Goal: Check status: Check status

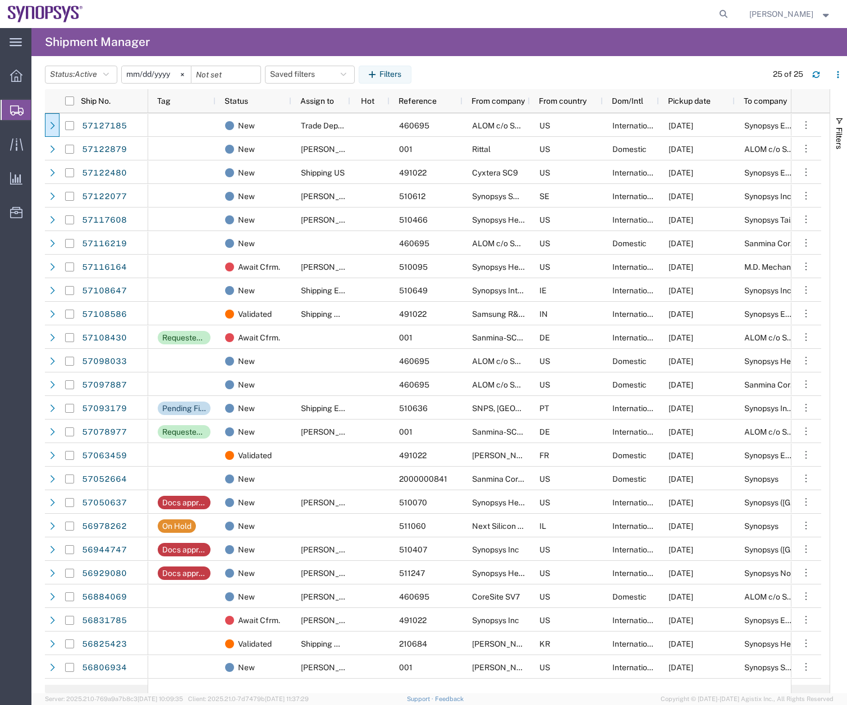
click at [733, 7] on form at bounding box center [724, 14] width 18 height 28
click at [731, 12] on icon at bounding box center [724, 14] width 16 height 16
click at [467, 16] on input "search" at bounding box center [544, 14] width 341 height 27
type input "57117608"
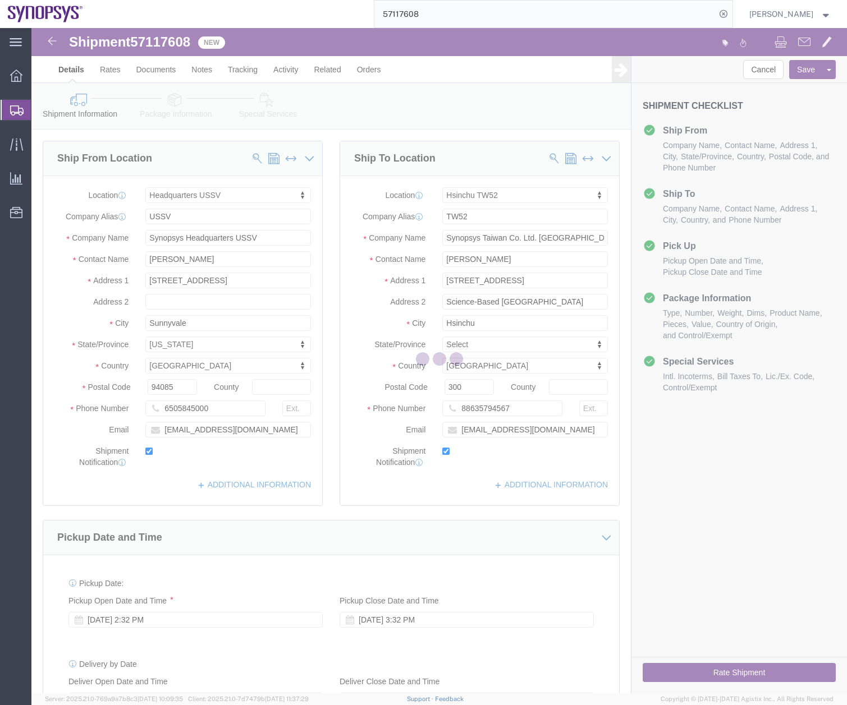
click at [178, 109] on div at bounding box center [438, 361] width 815 height 666
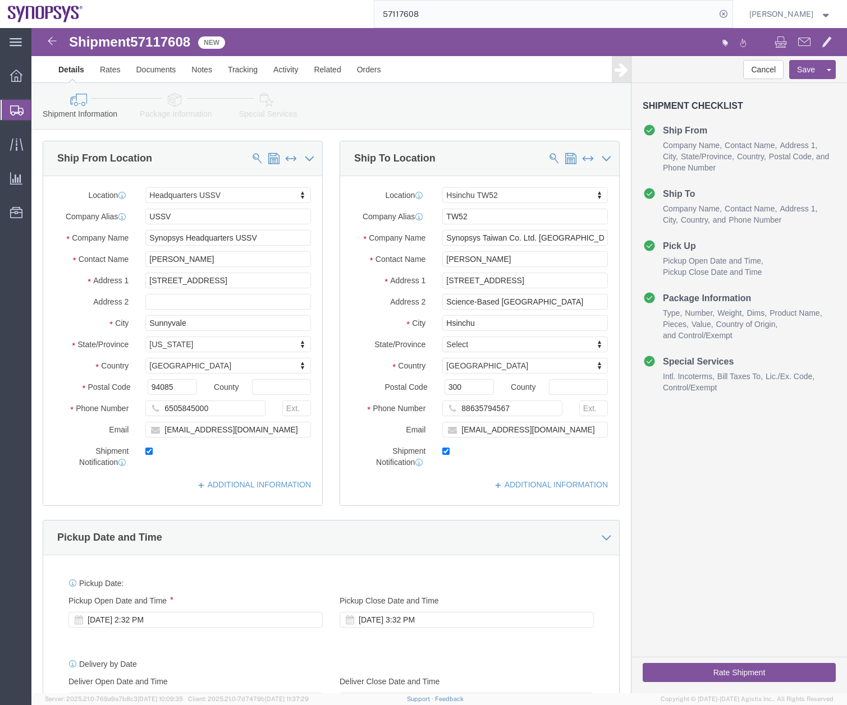
select select "63204"
select select "63166"
drag, startPoint x: 178, startPoint y: 109, endPoint x: 146, endPoint y: 81, distance: 42.1
click link "Package Information"
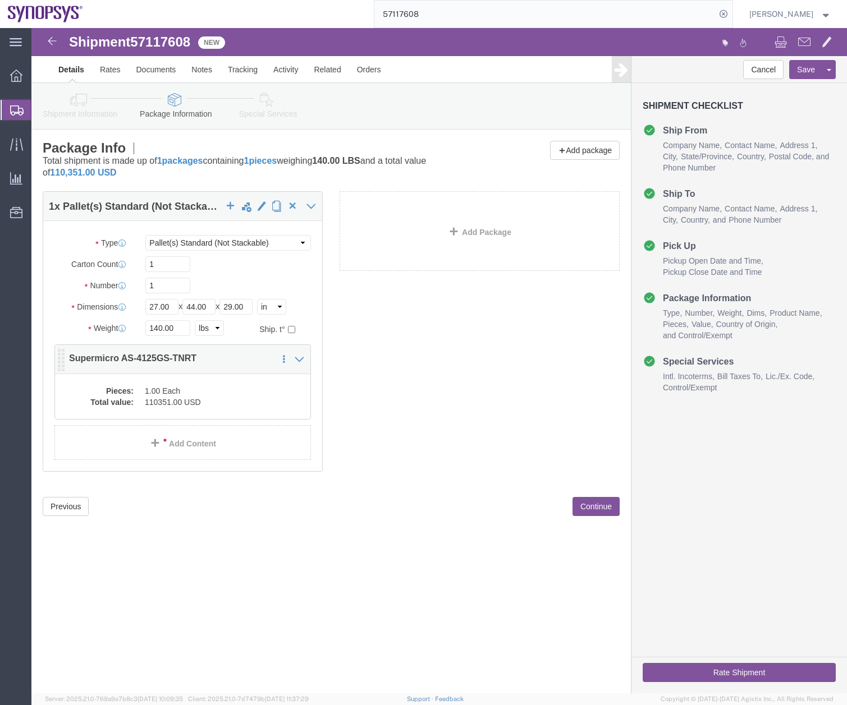
click dd "1.00 Each"
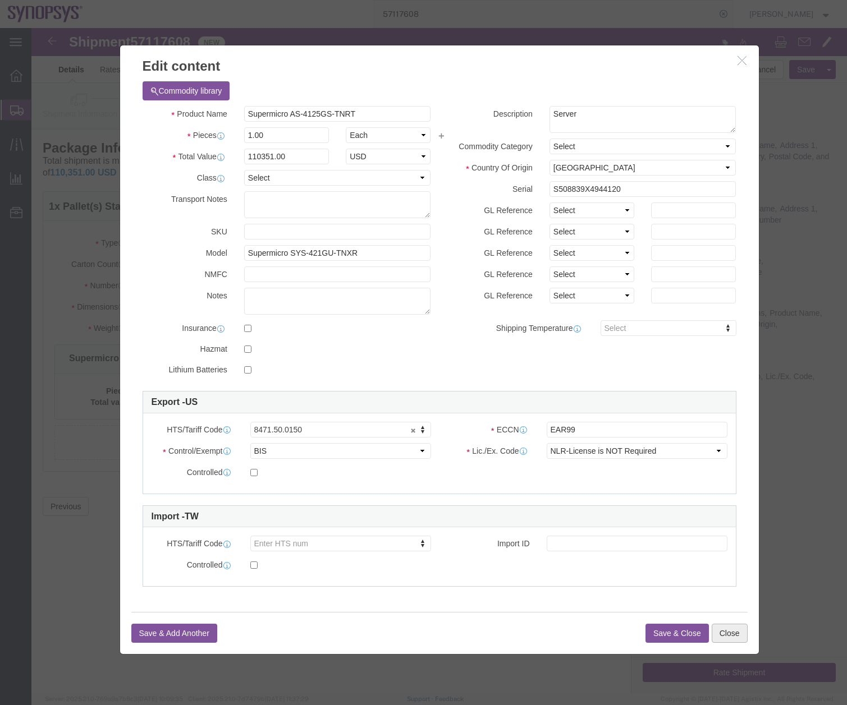
click button "Close"
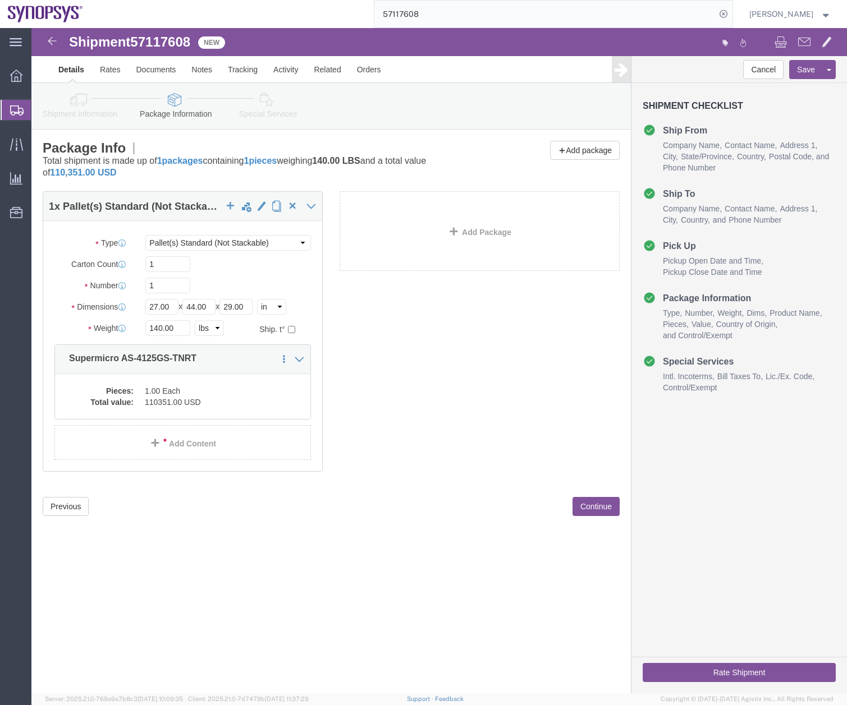
click at [15, 106] on icon at bounding box center [16, 111] width 13 height 10
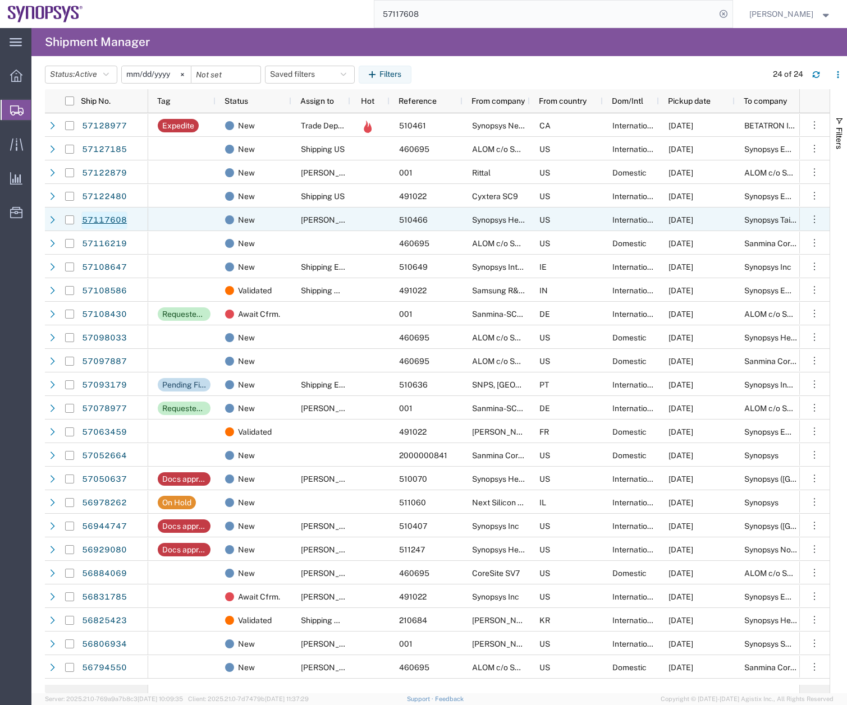
click at [100, 224] on link "57117608" at bounding box center [104, 221] width 46 height 18
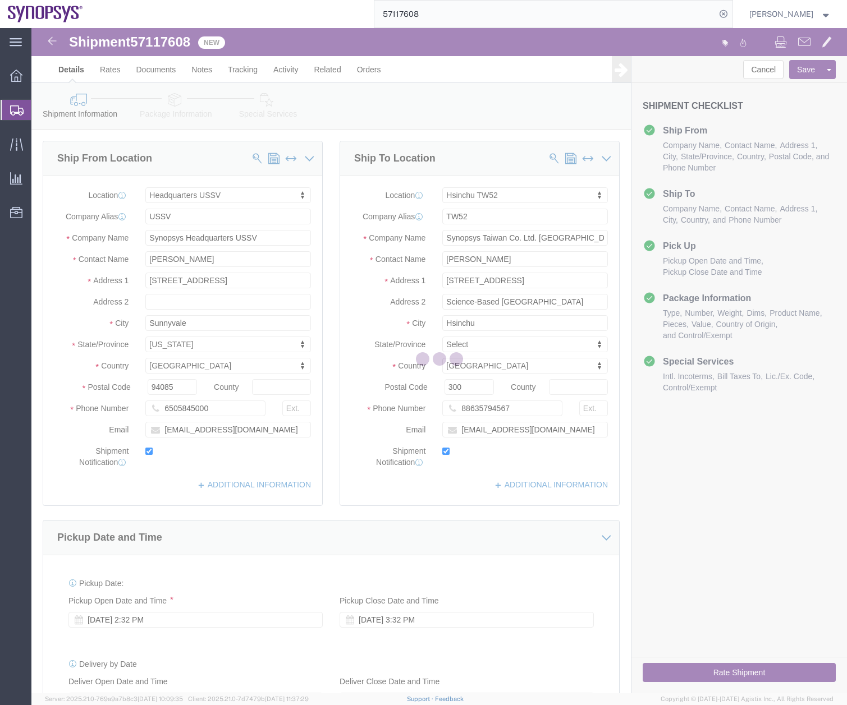
select select "63204"
select select "63166"
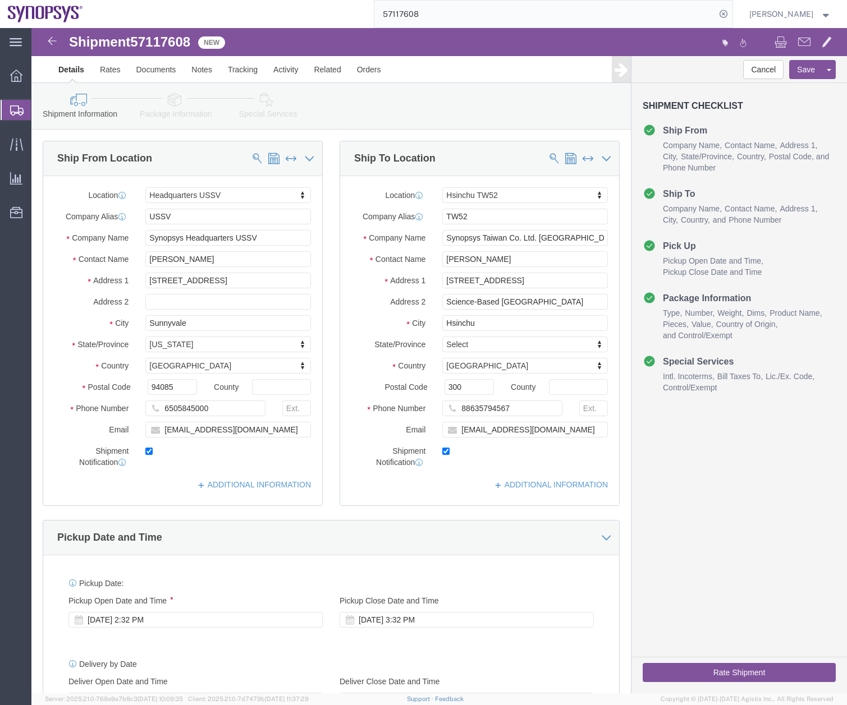
click link "Package Information"
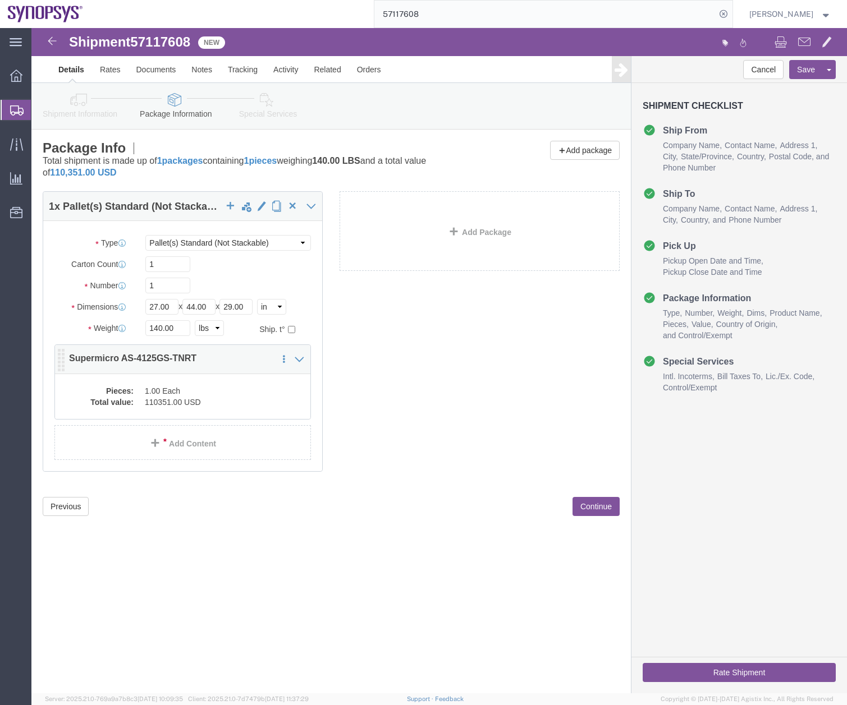
click dd "110351.00 USD"
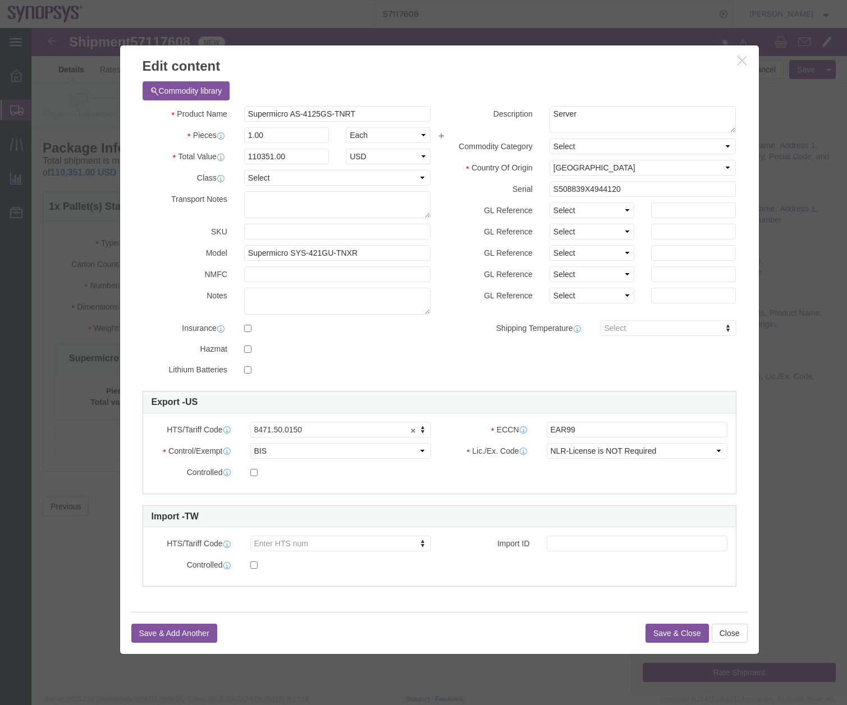
click icon "button"
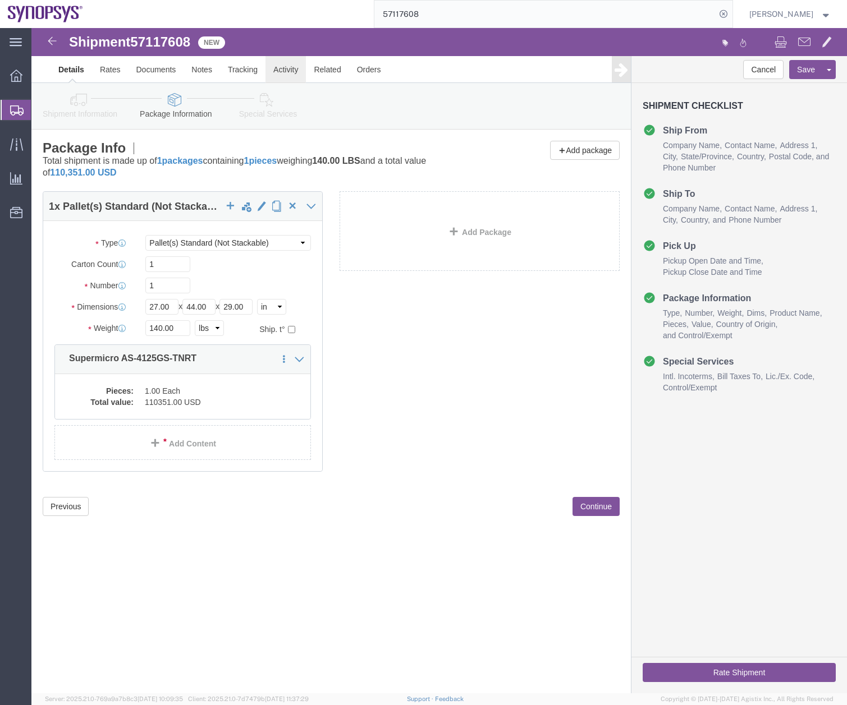
click link "Activity"
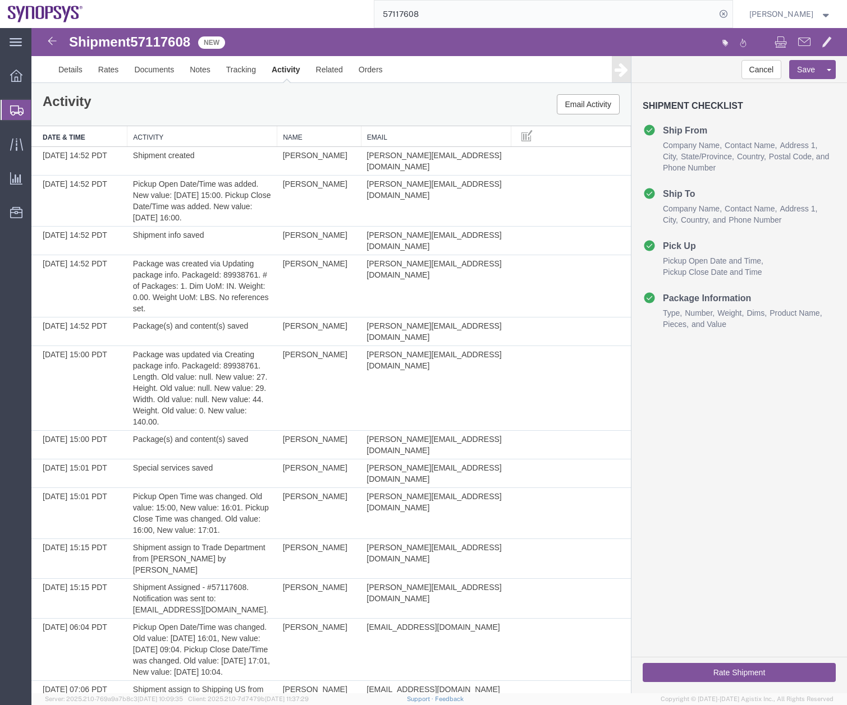
click at [12, 112] on icon at bounding box center [16, 111] width 13 height 10
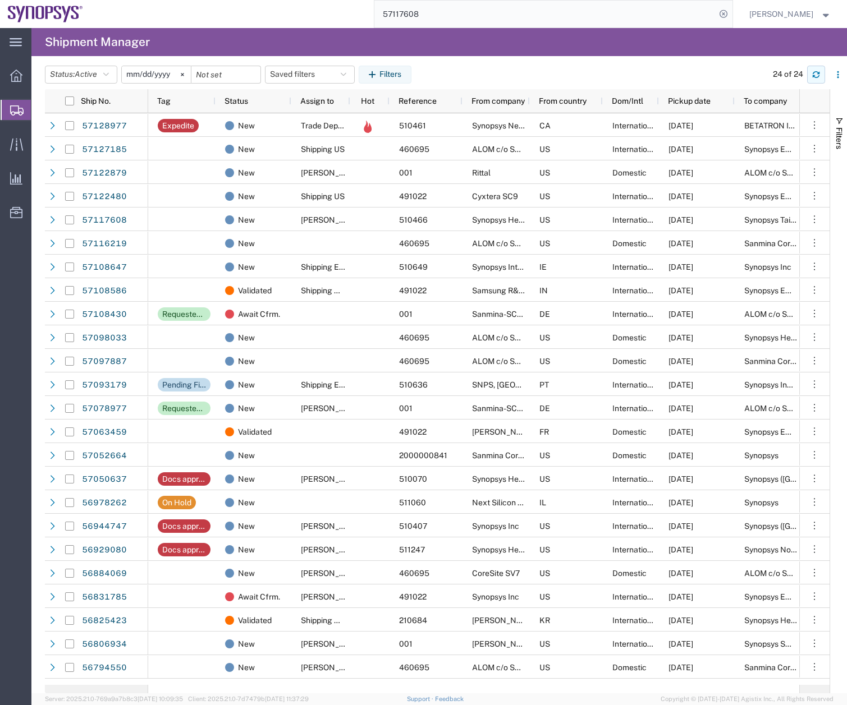
click at [820, 70] on button "button" at bounding box center [816, 75] width 18 height 18
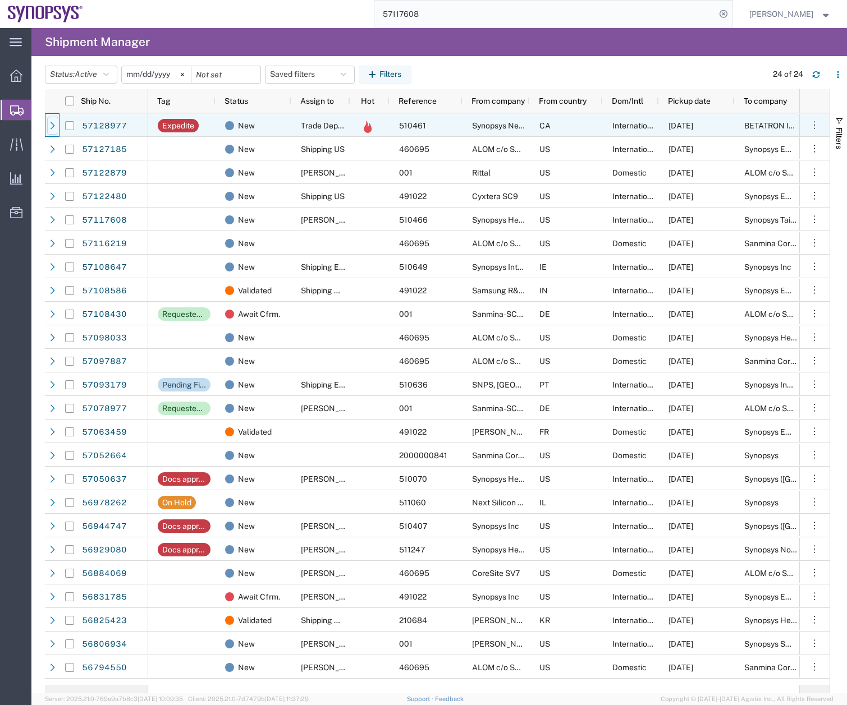
click at [53, 124] on icon at bounding box center [53, 125] width 4 height 7
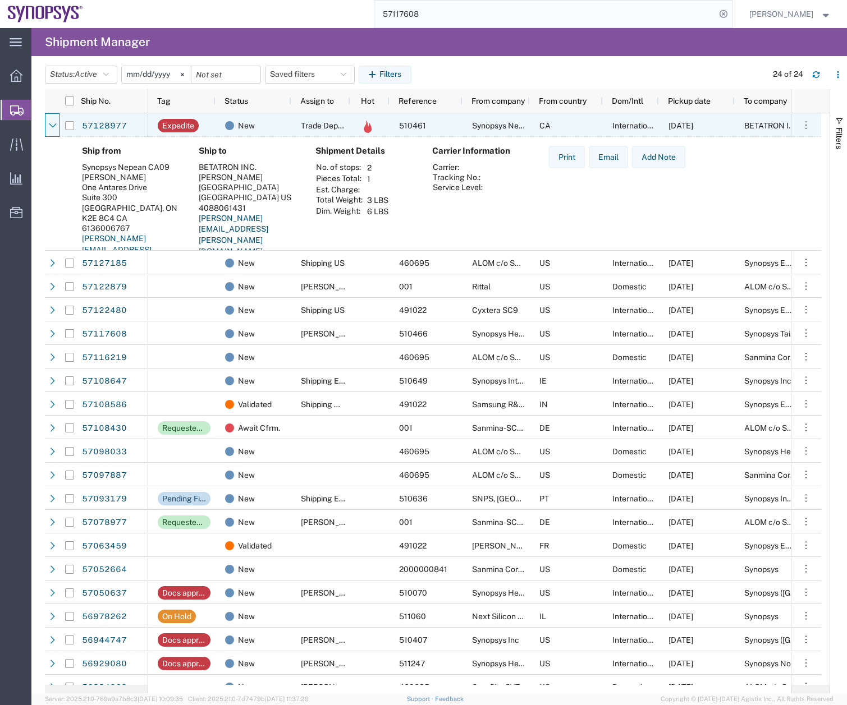
click at [53, 124] on icon at bounding box center [53, 126] width 8 height 8
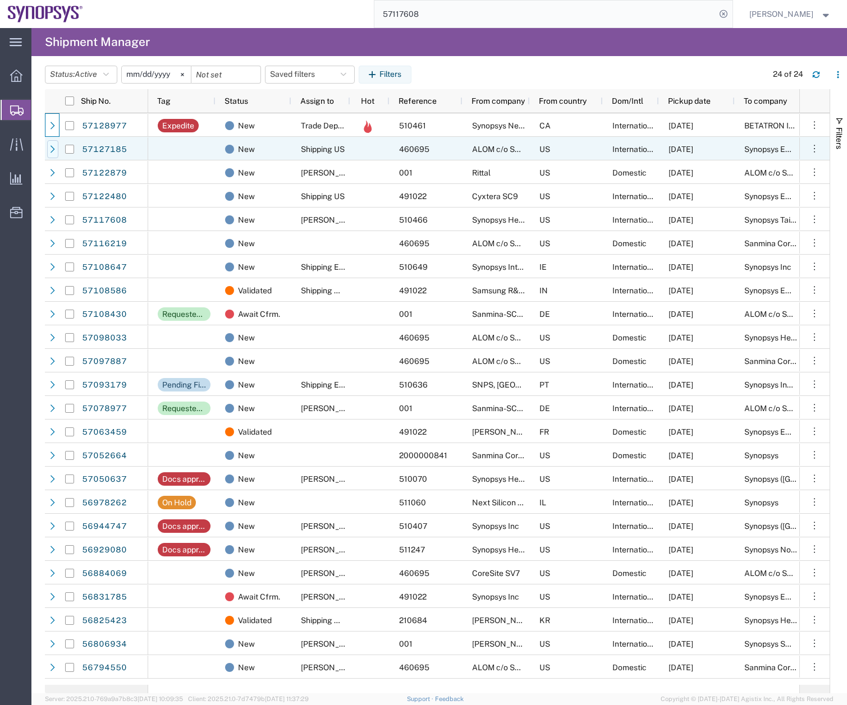
click at [54, 153] on icon at bounding box center [53, 149] width 8 height 8
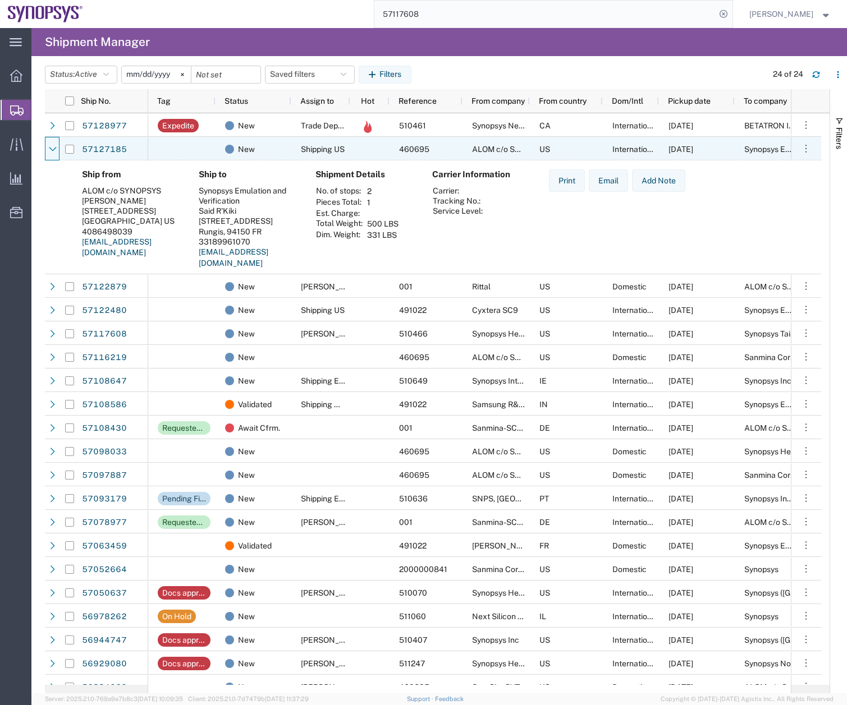
click at [54, 153] on icon at bounding box center [53, 149] width 8 height 8
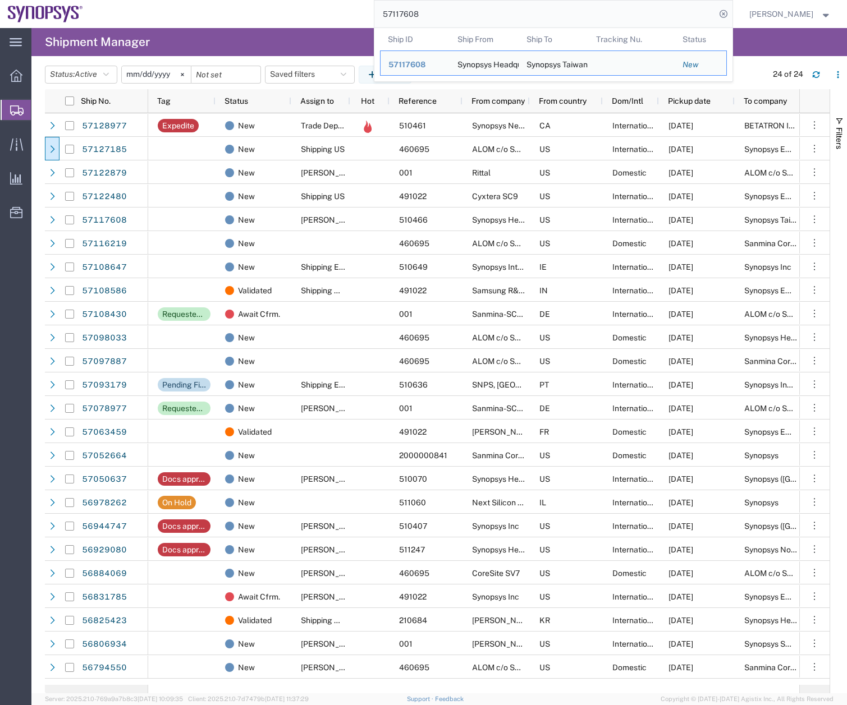
drag, startPoint x: 354, startPoint y: 25, endPoint x: 430, endPoint y: 16, distance: 76.8
click at [342, 26] on div "57117608 Ship ID Ship From Ship To Tracking Nu. Status Ship ID 57117608 Ship Fr…" at bounding box center [412, 14] width 642 height 28
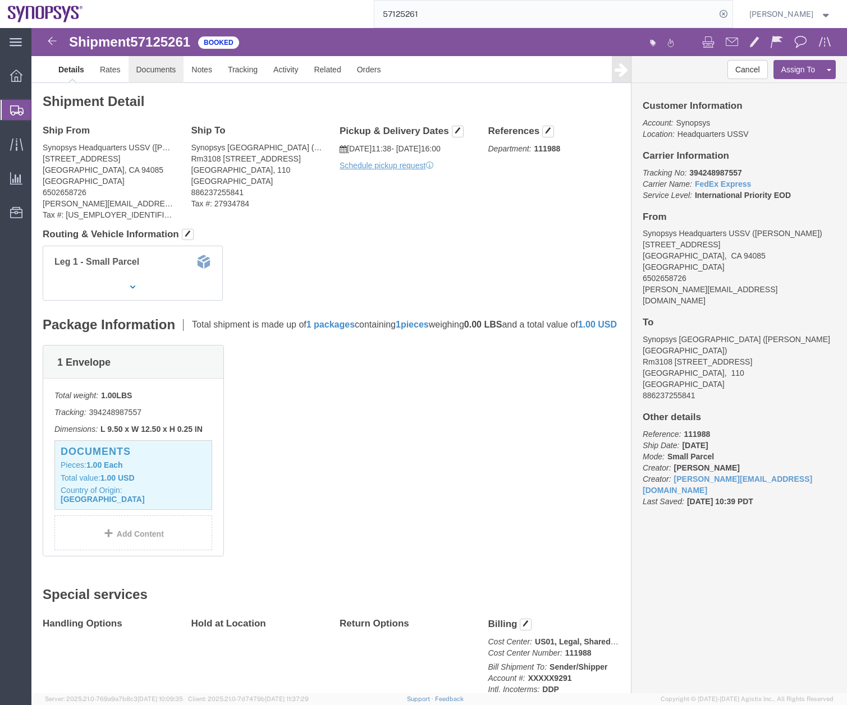
click link "Documents"
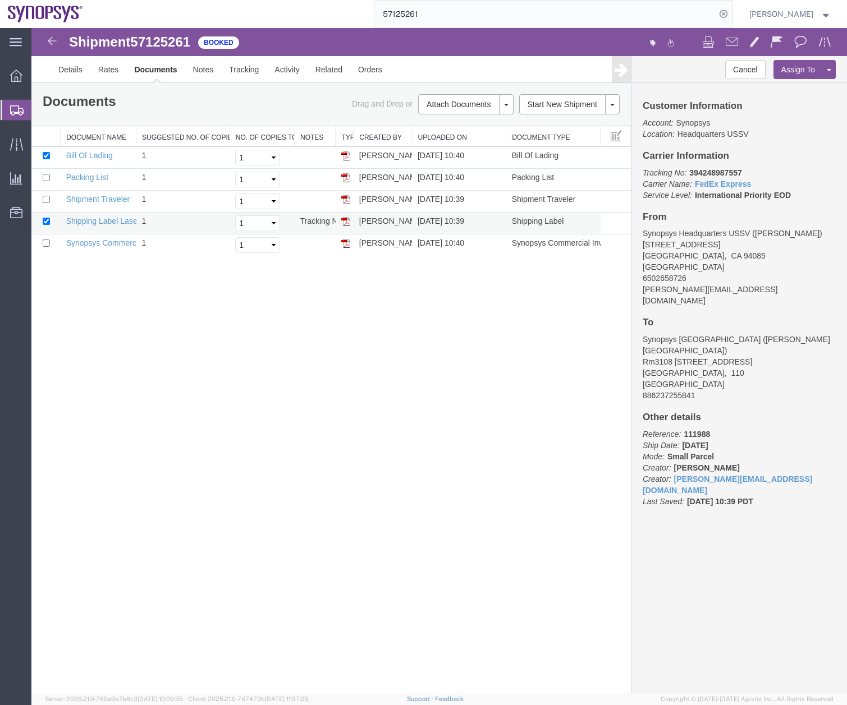
click at [351, 223] on td at bounding box center [345, 224] width 18 height 22
click at [347, 220] on img at bounding box center [345, 221] width 9 height 9
click at [347, 246] on img at bounding box center [345, 243] width 9 height 9
click at [346, 176] on img at bounding box center [345, 177] width 9 height 9
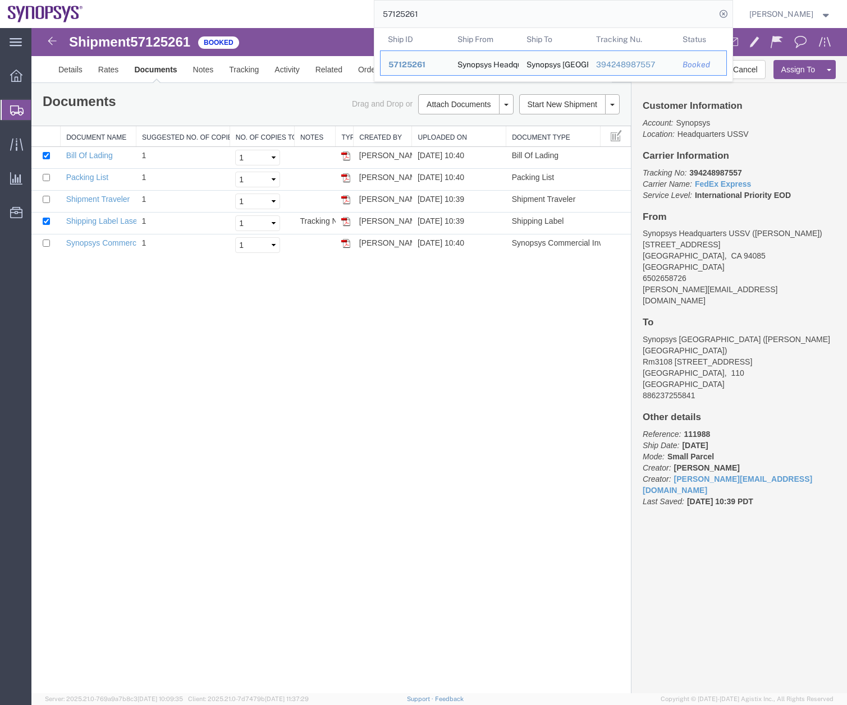
drag, startPoint x: 406, startPoint y: 17, endPoint x: 333, endPoint y: 26, distance: 73.5
click at [355, 22] on div "57125261 Ship ID Ship From Ship To Tracking Nu. Status Ship ID 57125261 Ship Fr…" at bounding box center [412, 14] width 642 height 28
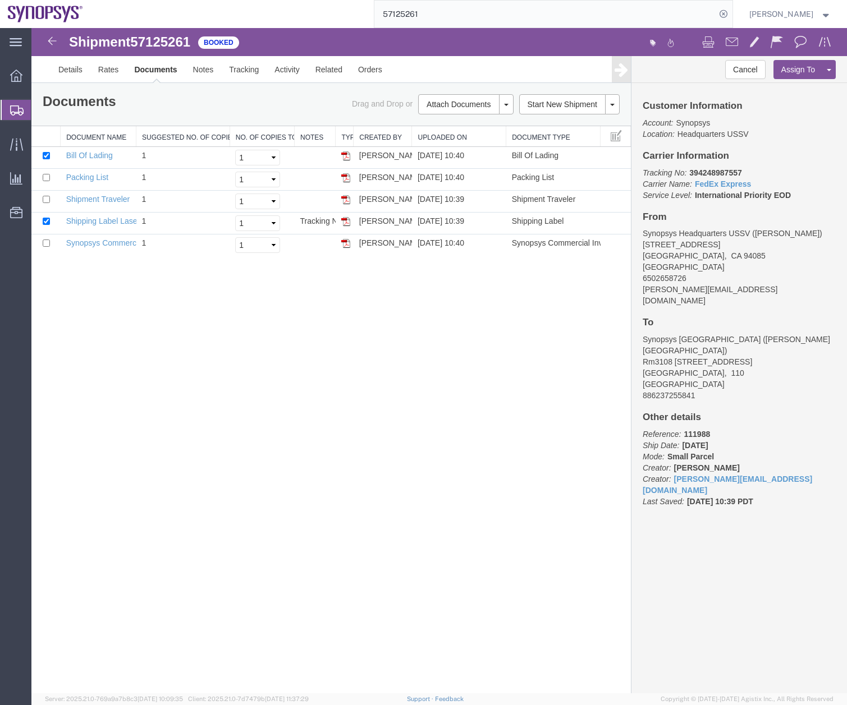
click at [437, 17] on input "57125261" at bounding box center [544, 14] width 341 height 27
drag, startPoint x: 438, startPoint y: 15, endPoint x: 404, endPoint y: 15, distance: 33.7
click at [404, 15] on input "57125261" at bounding box center [544, 14] width 341 height 27
type input "57128579"
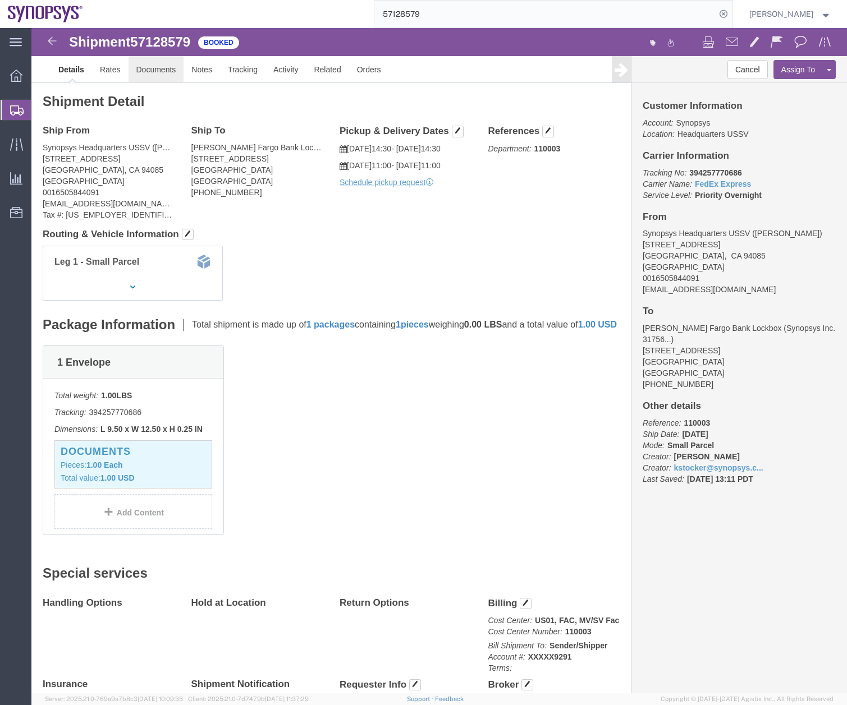
click link "Documents"
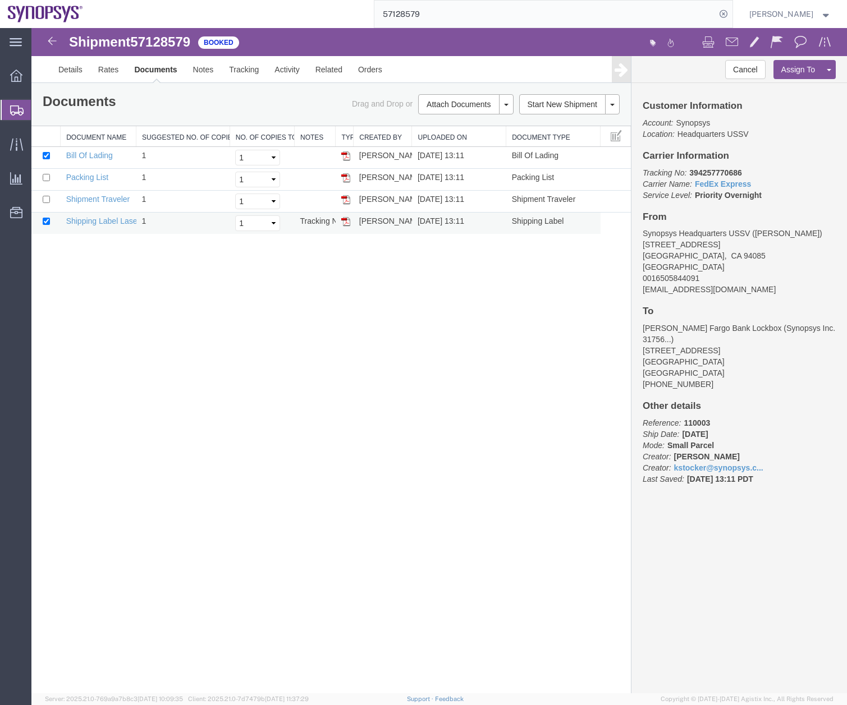
click at [349, 223] on img at bounding box center [345, 221] width 9 height 9
click at [18, 109] on icon at bounding box center [16, 111] width 13 height 10
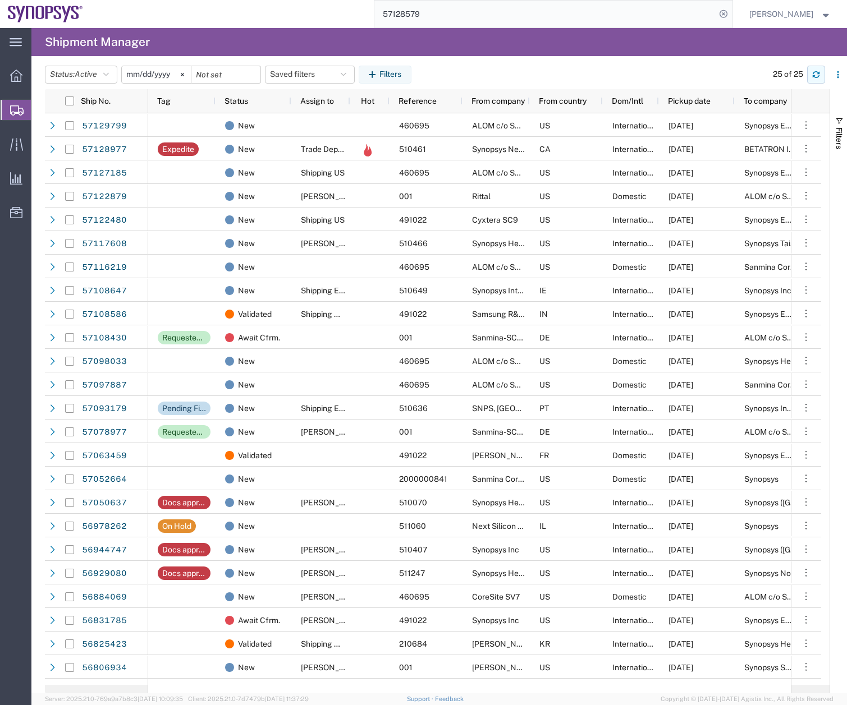
click at [811, 74] on button "button" at bounding box center [816, 75] width 18 height 18
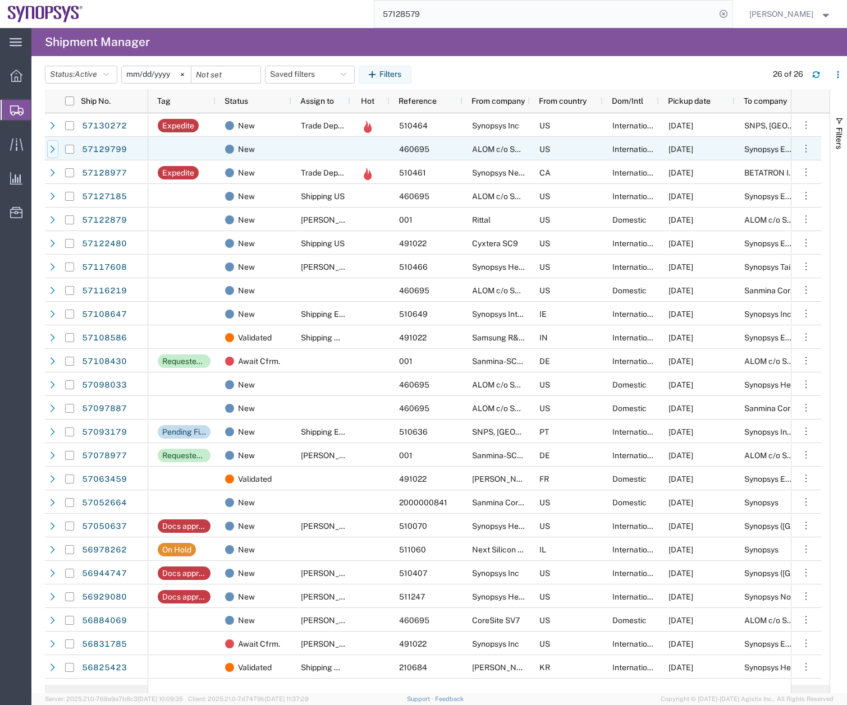
click at [56, 152] on icon at bounding box center [53, 149] width 8 height 8
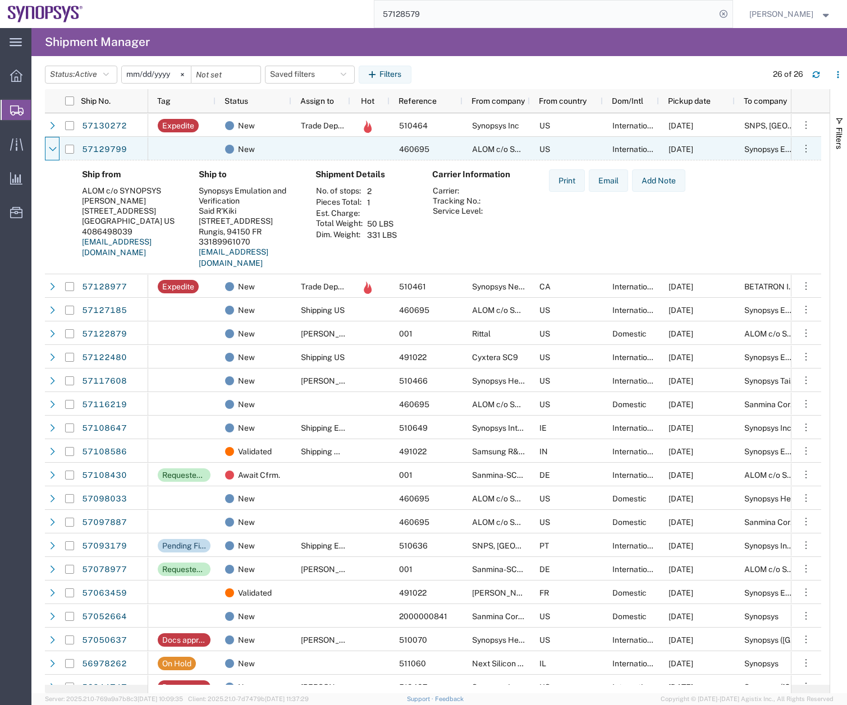
click at [56, 152] on icon at bounding box center [53, 149] width 8 height 8
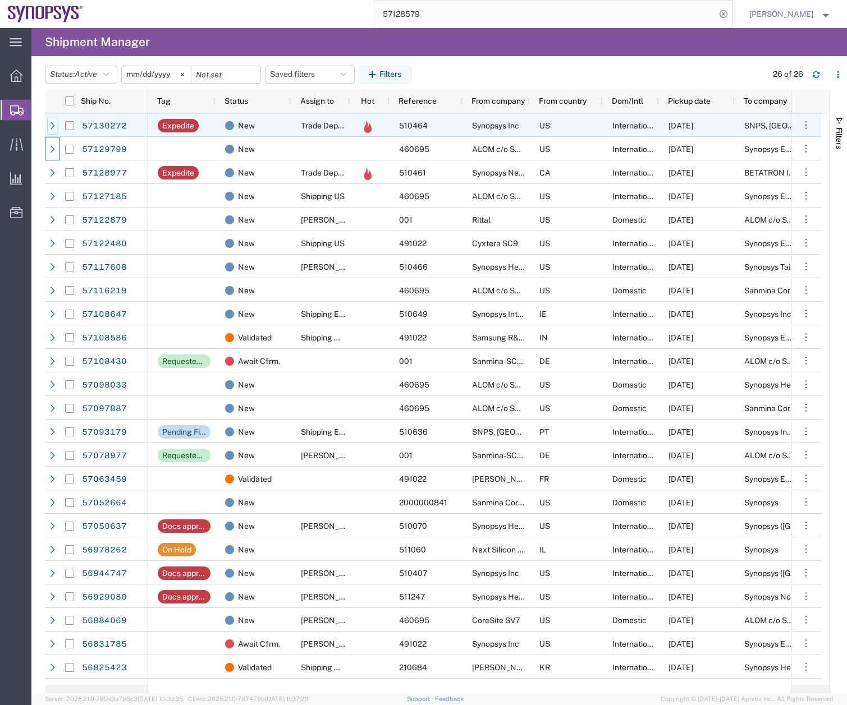
click at [51, 127] on icon at bounding box center [53, 126] width 8 height 8
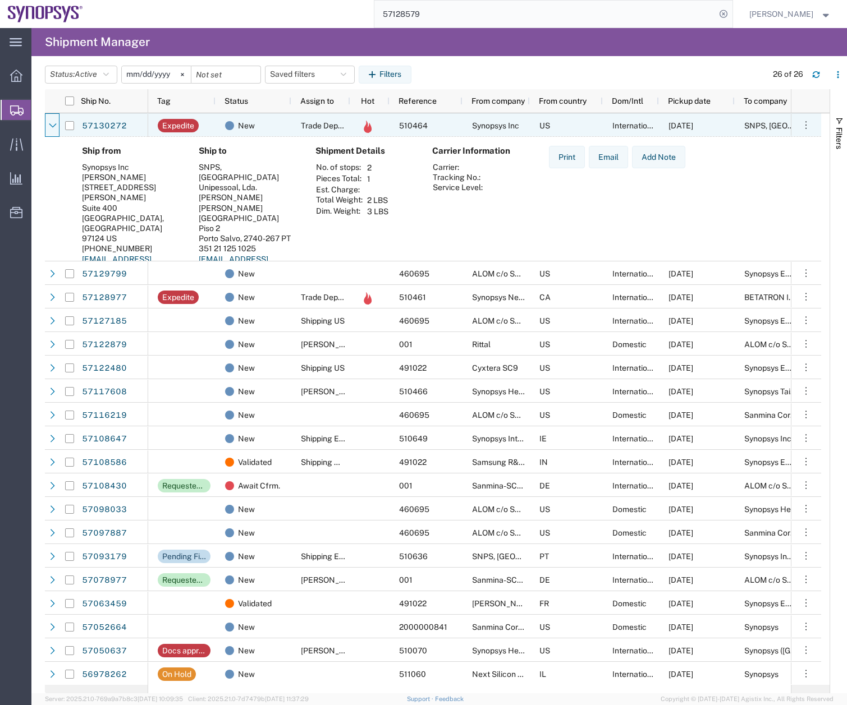
click at [51, 127] on icon at bounding box center [53, 126] width 8 height 8
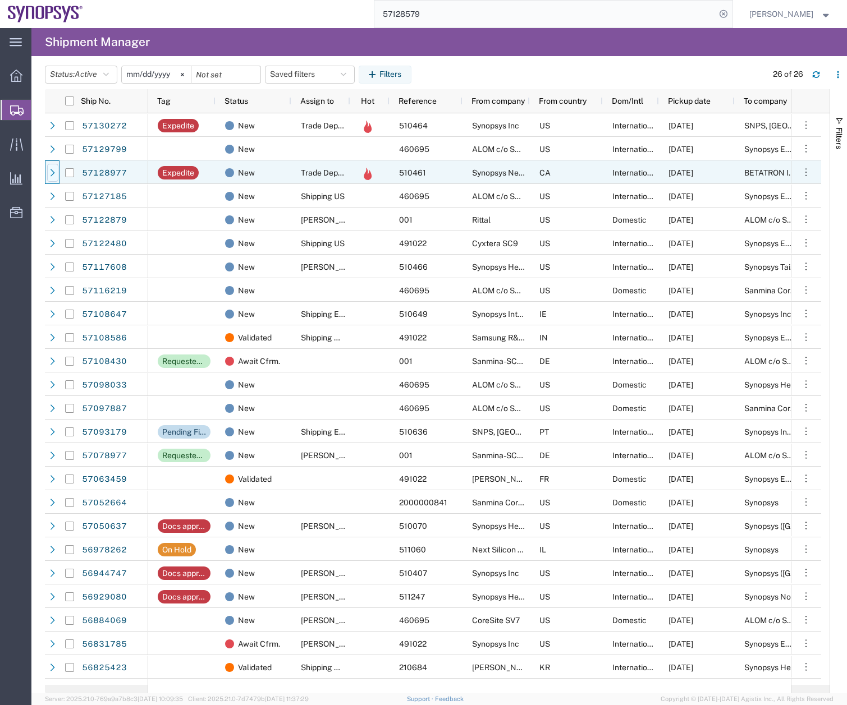
click at [53, 168] on div at bounding box center [52, 173] width 11 height 18
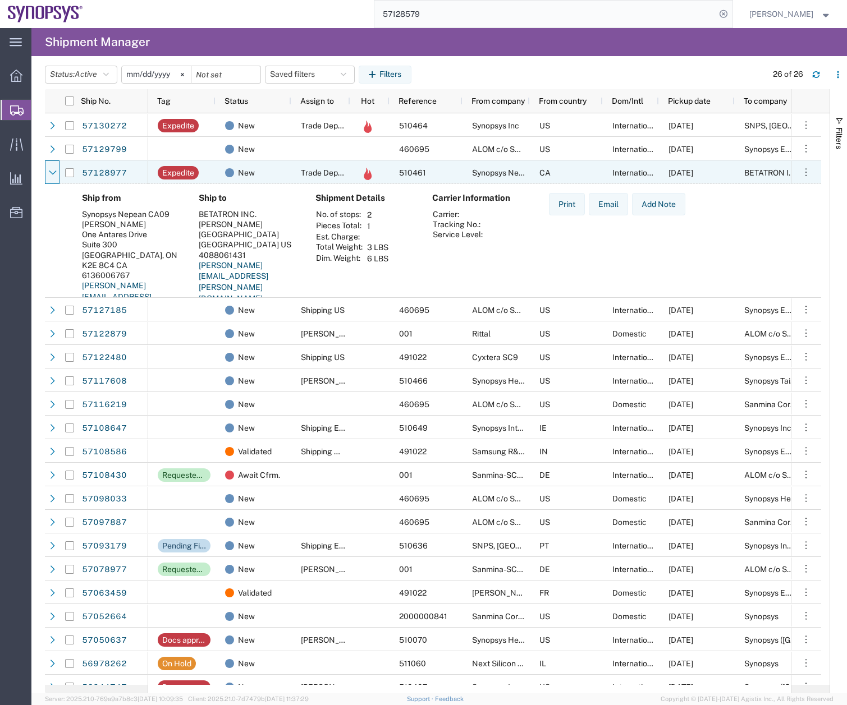
click at [53, 168] on div at bounding box center [52, 173] width 11 height 18
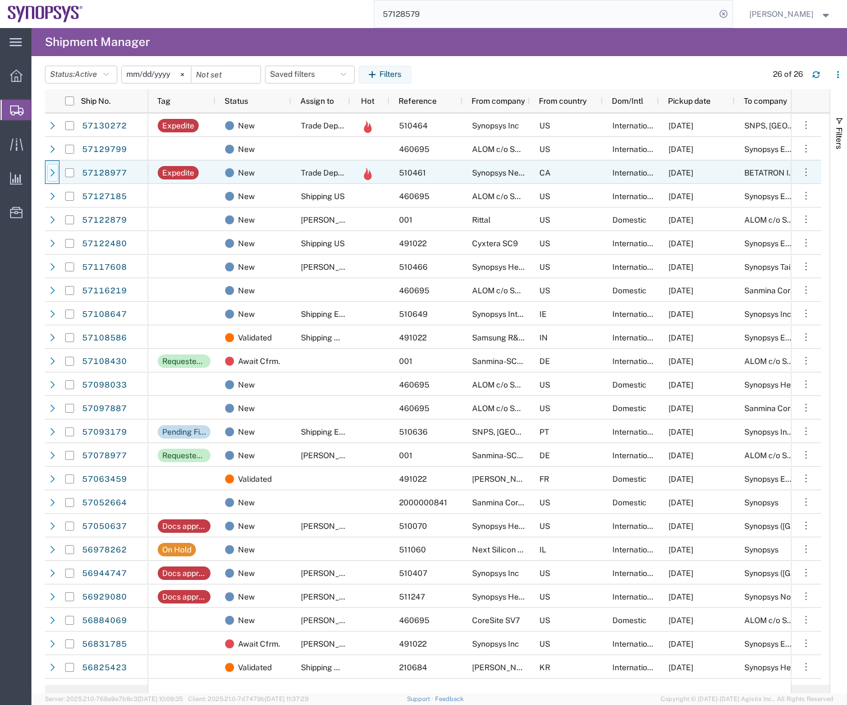
click at [55, 171] on icon at bounding box center [53, 173] width 8 height 8
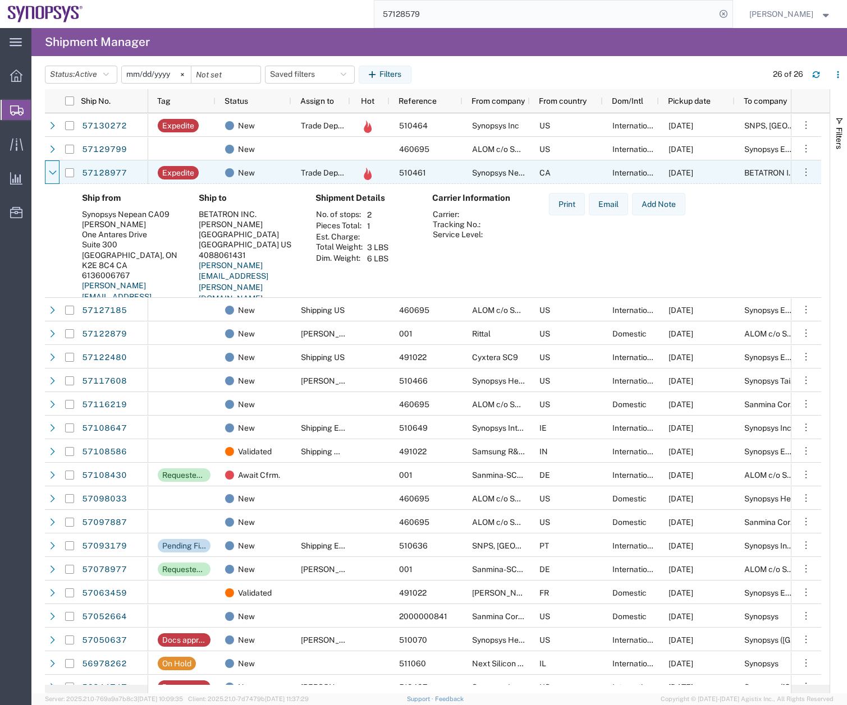
click at [55, 171] on icon at bounding box center [53, 173] width 8 height 8
